Goal: Check status: Check status

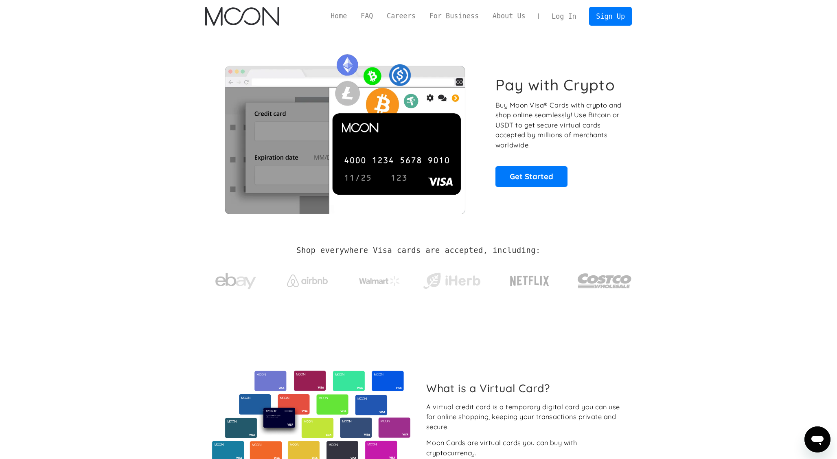
click at [570, 15] on link "Log In" at bounding box center [564, 16] width 38 height 18
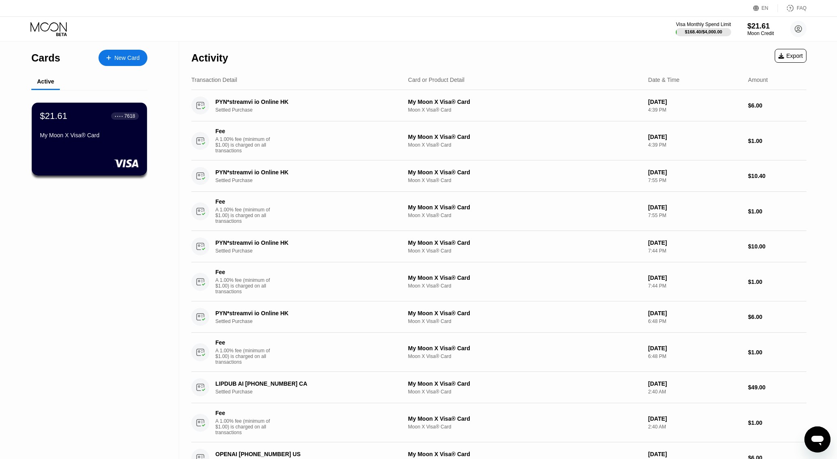
click at [92, 154] on div "$21.61 ● ● ● ● 7618 My Moon X Visa® Card" at bounding box center [89, 139] width 115 height 73
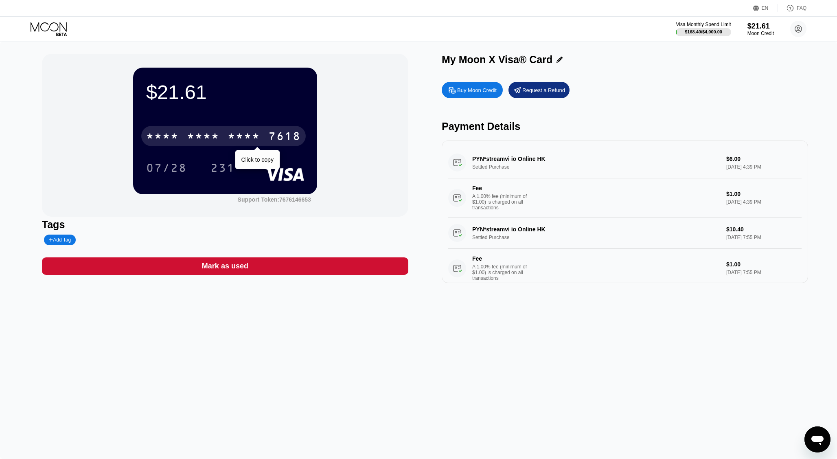
click at [266, 132] on div "* * * * * * * * * * * * 7618" at bounding box center [223, 136] width 165 height 20
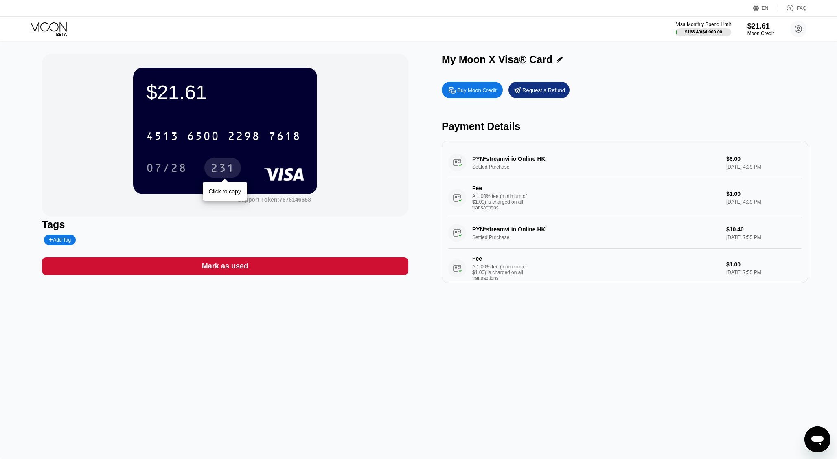
click at [215, 164] on div "231" at bounding box center [223, 168] width 24 height 13
